Goal: Browse casually

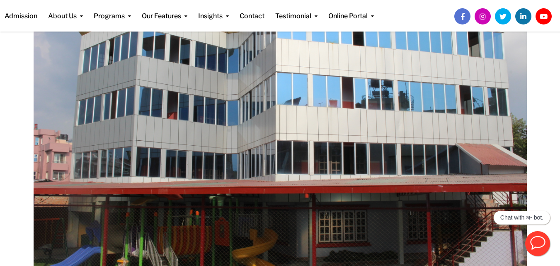
scroll to position [166, 0]
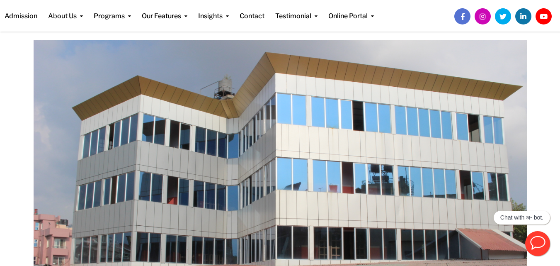
scroll to position [82, 0]
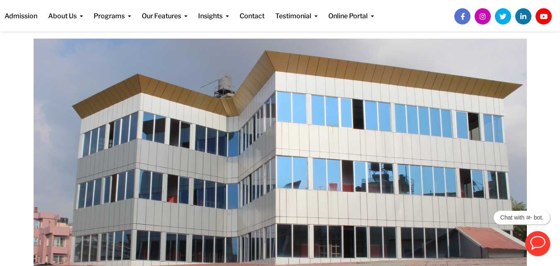
click at [264, 150] on img at bounding box center [280, 203] width 493 height 329
drag, startPoint x: 264, startPoint y: 150, endPoint x: 265, endPoint y: 136, distance: 14.6
click at [265, 136] on img at bounding box center [280, 203] width 493 height 329
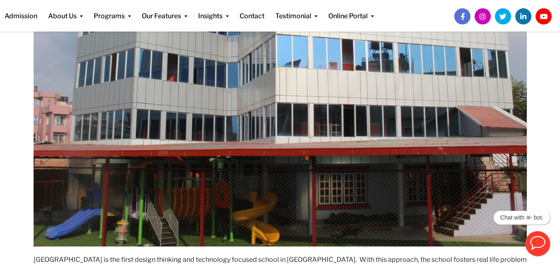
scroll to position [213, 0]
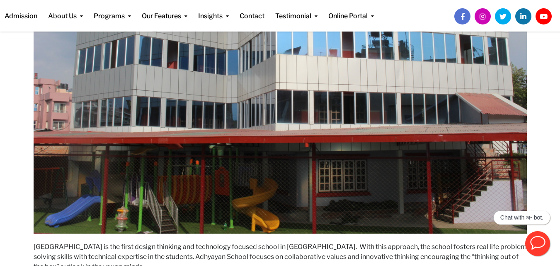
click at [295, 89] on img at bounding box center [280, 69] width 493 height 329
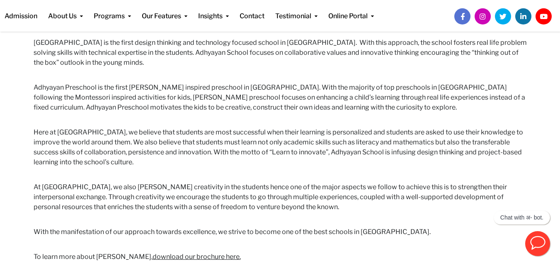
scroll to position [433, 0]
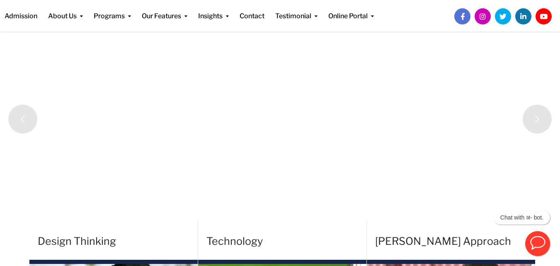
scroll to position [80, 0]
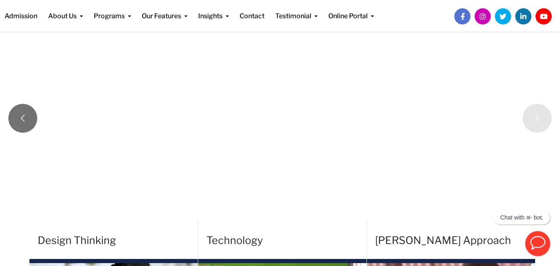
click at [10, 115] on rs-arrow at bounding box center [22, 118] width 29 height 29
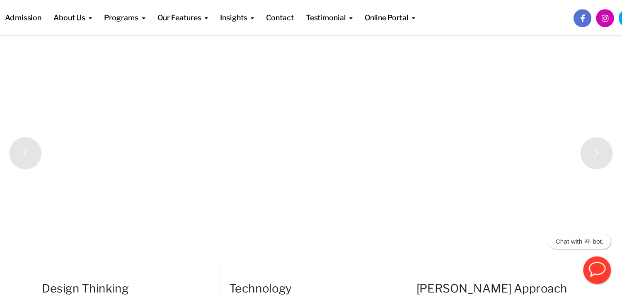
scroll to position [102, 0]
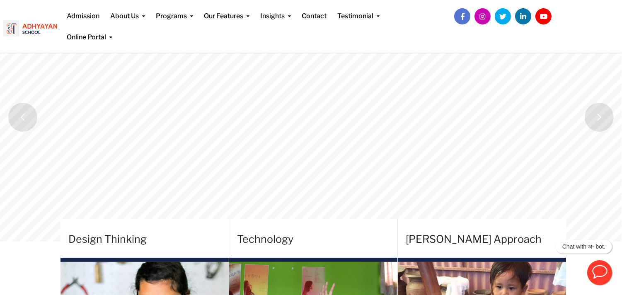
click at [61, 30] on div "Admission About Us Leadership Team Vision and Mission Adhyayan LF Partnership P…" at bounding box center [245, 23] width 368 height 46
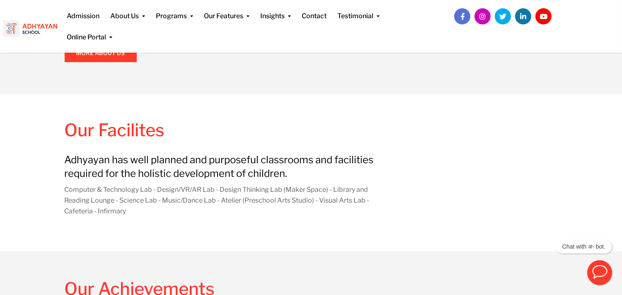
click at [366, 196] on p "Computer & Technology Lab - Design/VR/AR Lab - Design Thinking Lab (Maker Space…" at bounding box center [227, 200] width 324 height 32
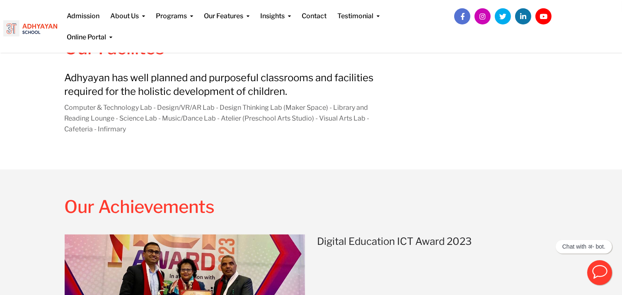
click at [366, 196] on div "Our Achievements Digital Education ICT Award 2023 Adhyayan School has been hono…" at bounding box center [437, 259] width 253 height 180
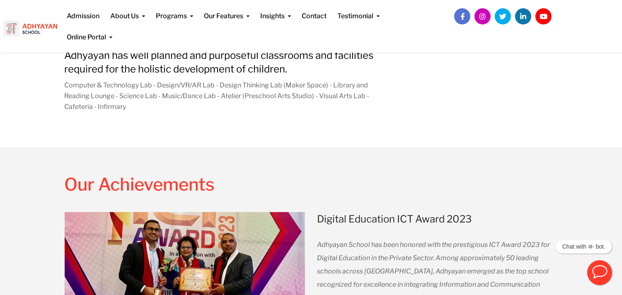
scroll to position [891, 0]
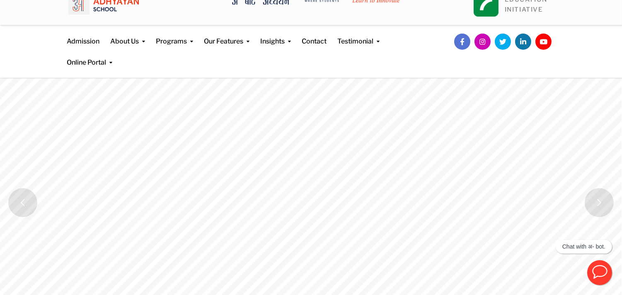
click at [239, 151] on rs-slide "Welcome to Adhyayan where we learn to innovate. Register Now" at bounding box center [311, 202] width 622 height 249
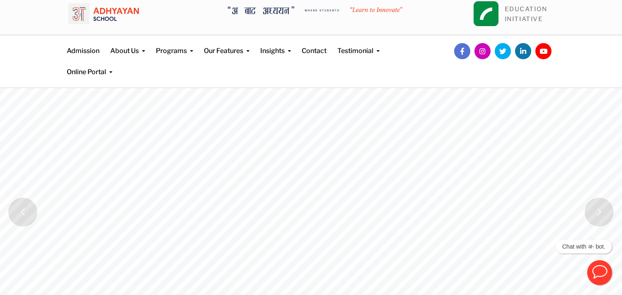
scroll to position [0, 0]
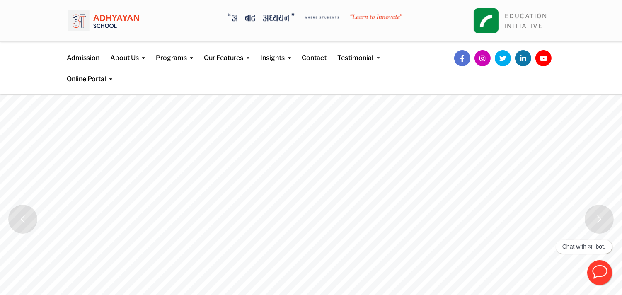
click at [239, 151] on rs-slide "Welcome to Adhyayan where we learn to innovate. Register Now" at bounding box center [311, 219] width 622 height 249
click at [18, 227] on rs-arrow at bounding box center [22, 219] width 29 height 29
click at [26, 213] on rs-arrow at bounding box center [22, 219] width 29 height 29
click at [451, 220] on rs-slide "Welcome to Adhyayan where we learn to innovate. Register Now" at bounding box center [311, 219] width 622 height 249
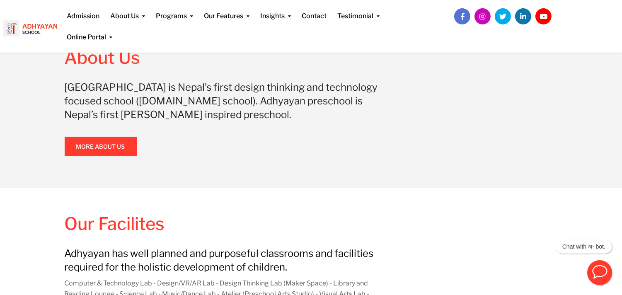
scroll to position [636, 0]
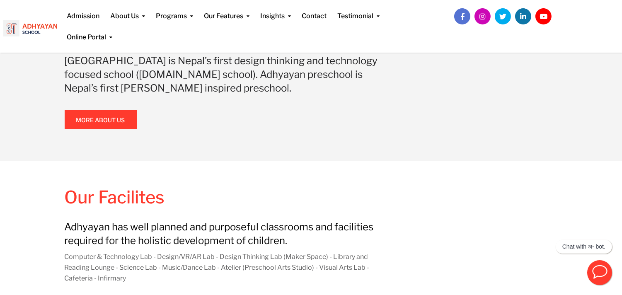
click at [485, 181] on div "Welcome to [GEOGRAPHIC_DATA] where we learn to innovate. Register Now Register …" at bounding box center [311, 186] width 493 height 1457
